Goal: Check status: Check status

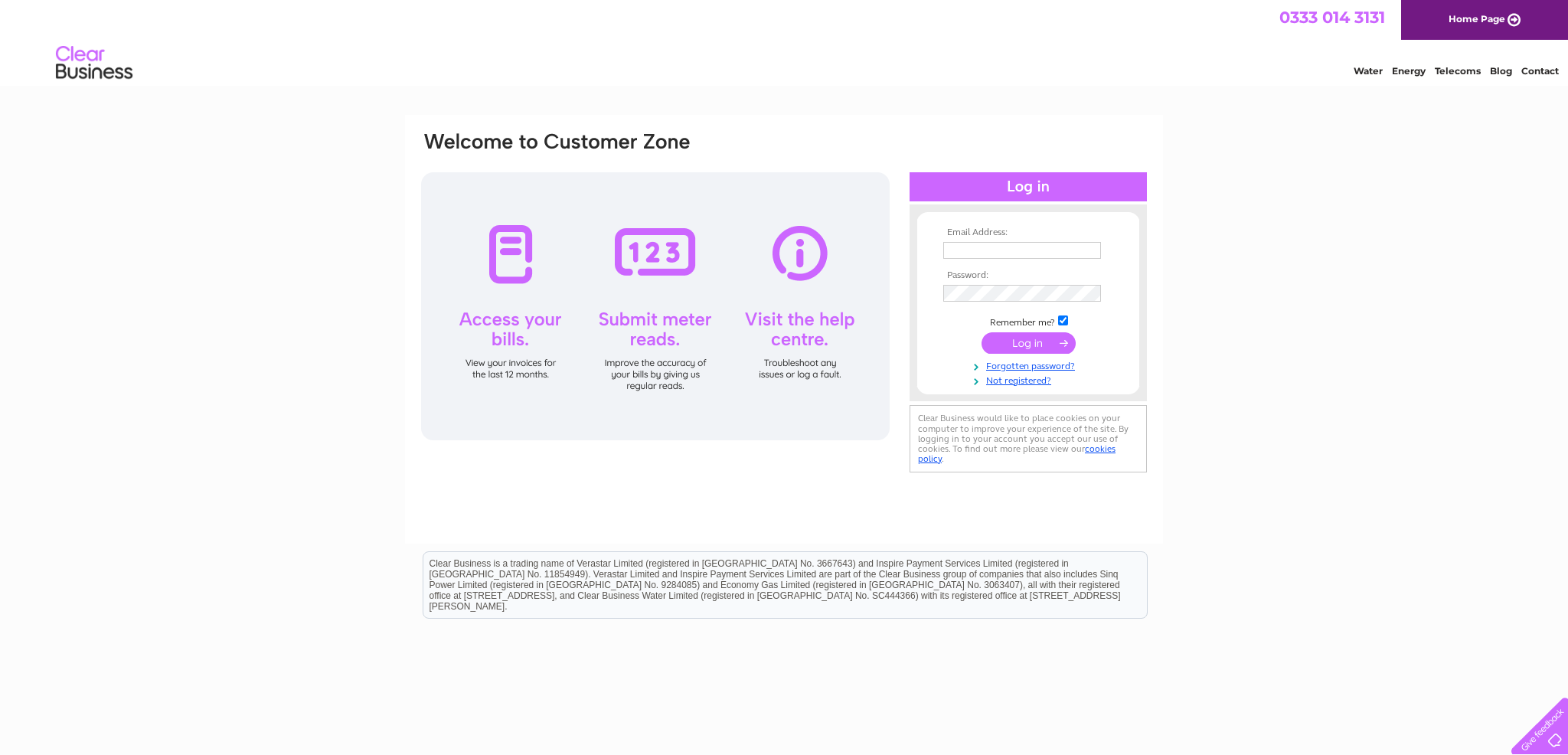
click at [1018, 253] on input "text" at bounding box center [1022, 250] width 158 height 17
type input "[EMAIL_ADDRESS][DOMAIN_NAME]"
click at [982, 334] on input "submit" at bounding box center [1028, 344] width 94 height 21
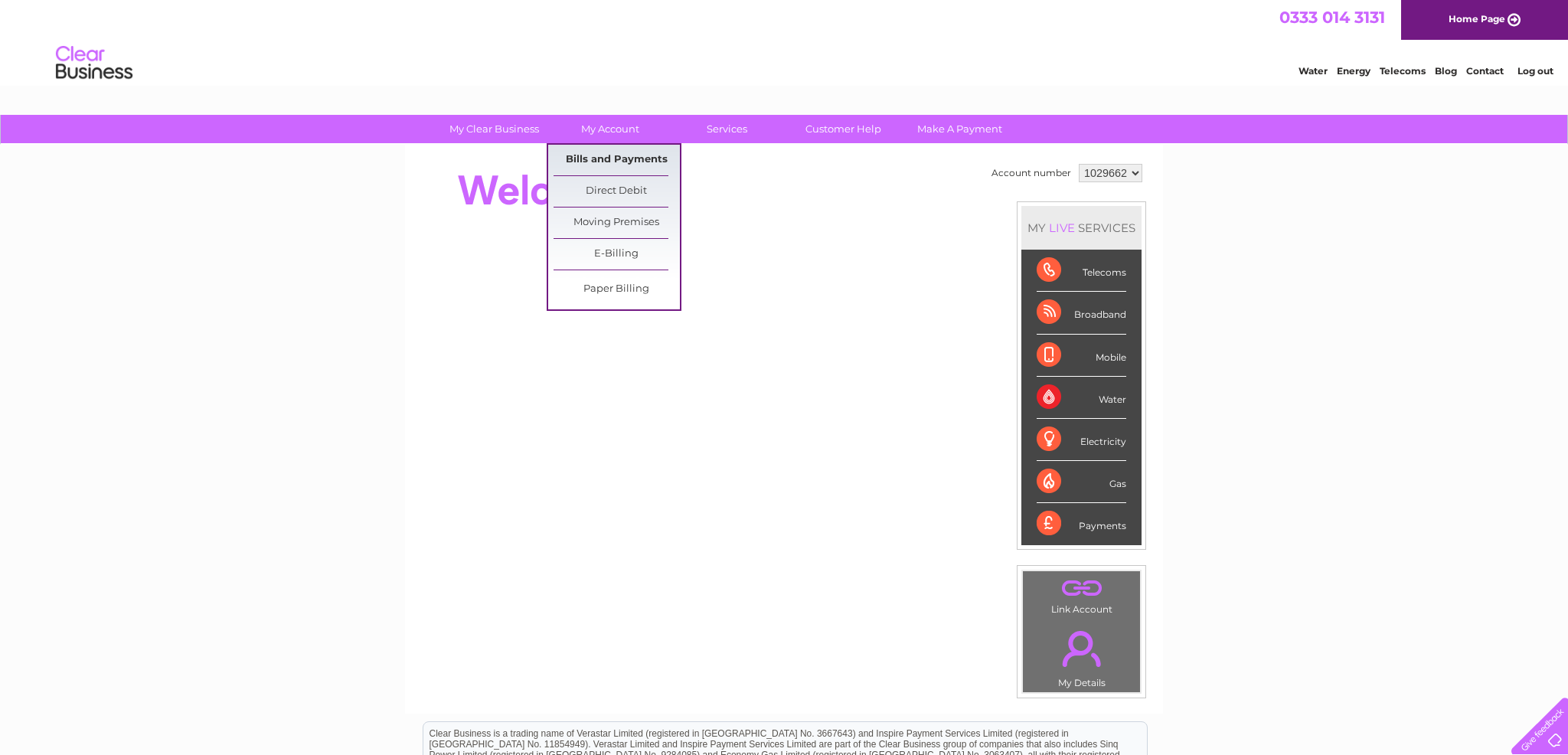
click at [609, 161] on link "Bills and Payments" at bounding box center [617, 160] width 126 height 30
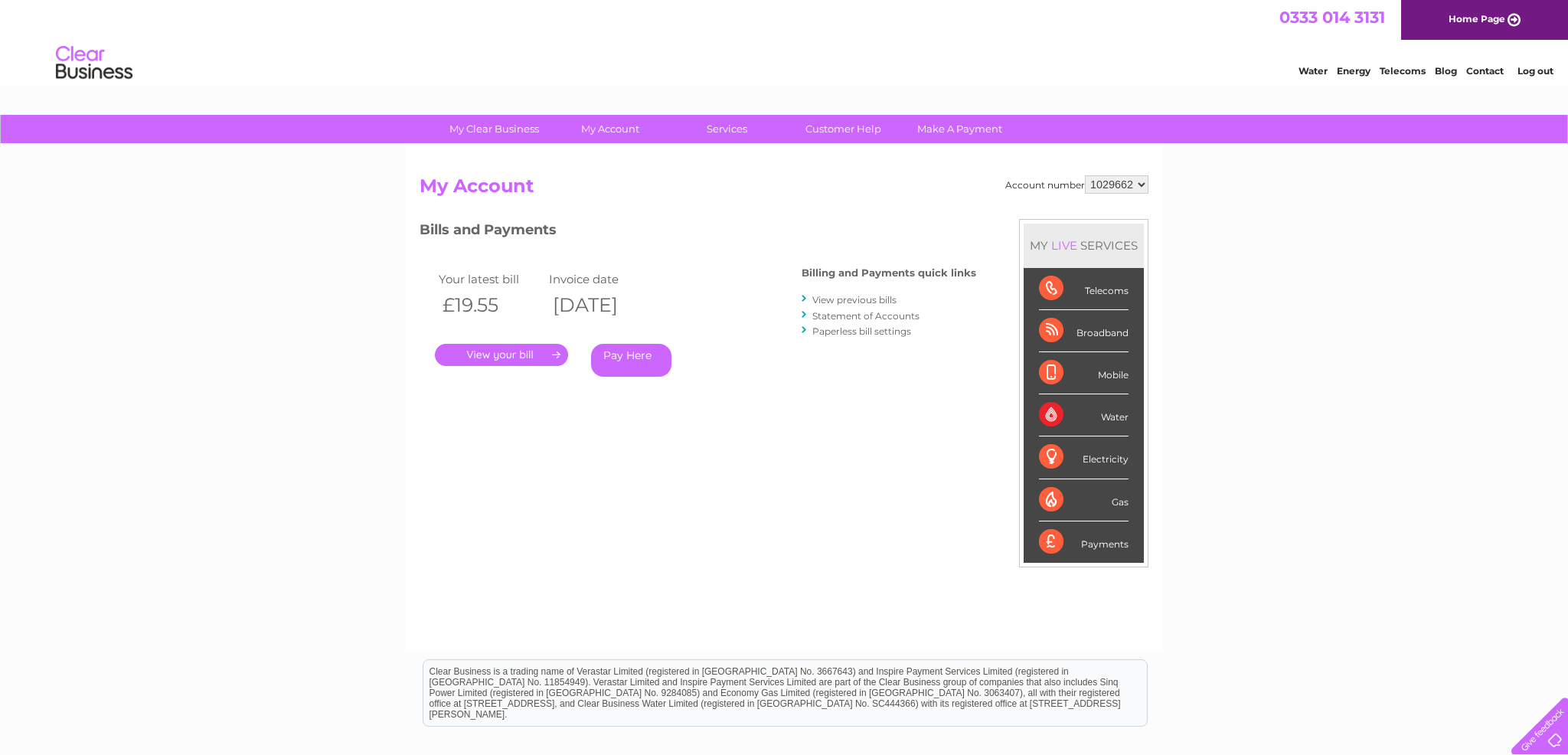
click at [529, 353] on link "." at bounding box center [501, 355] width 133 height 22
